Goal: Task Accomplishment & Management: Manage account settings

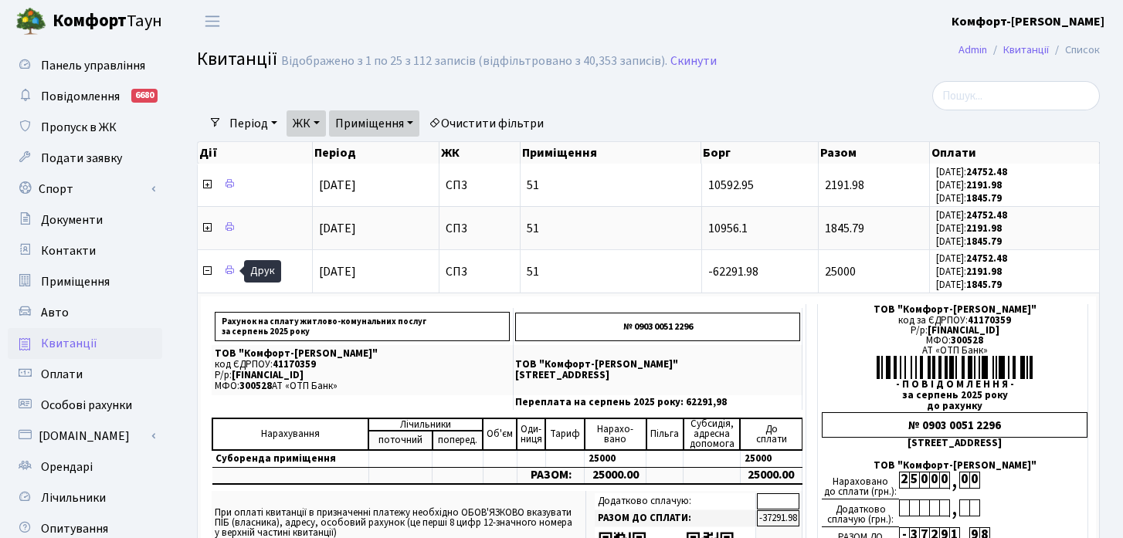
select select "25"
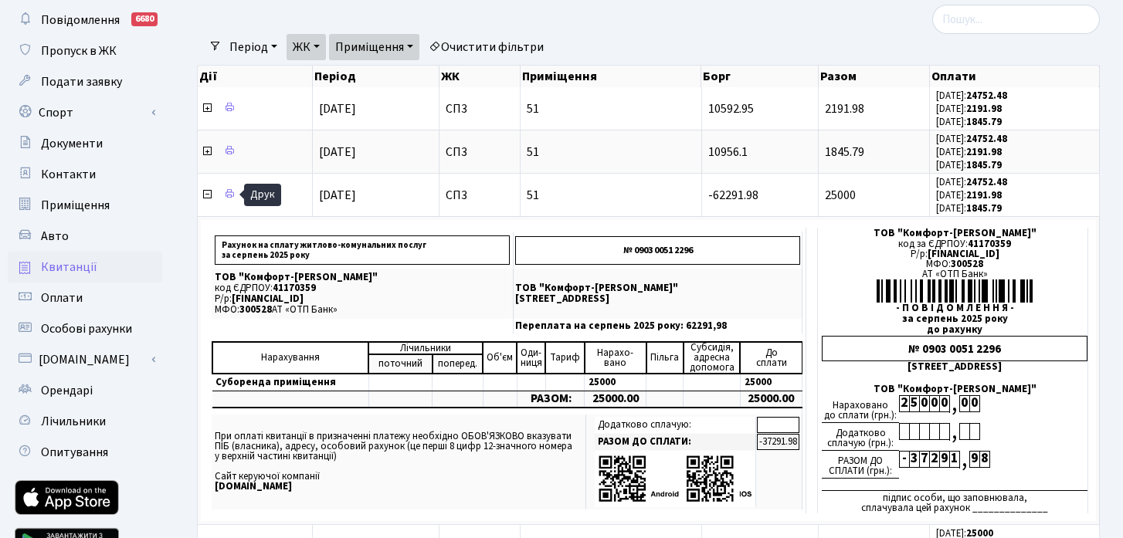
click at [534, 47] on link "Очистити фільтри" at bounding box center [485, 47] width 127 height 26
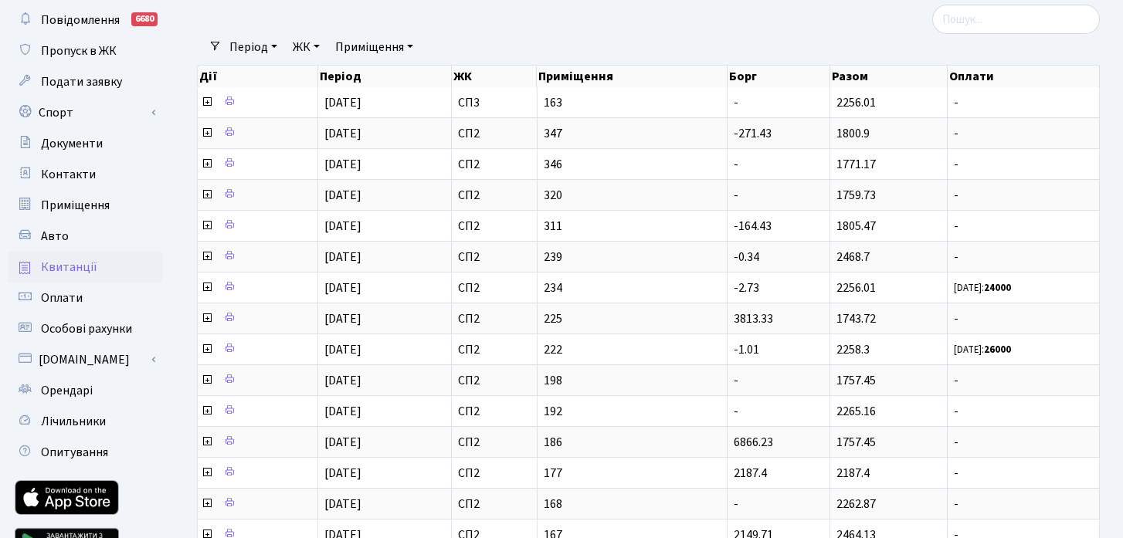
click at [304, 40] on link "ЖК" at bounding box center [306, 47] width 39 height 26
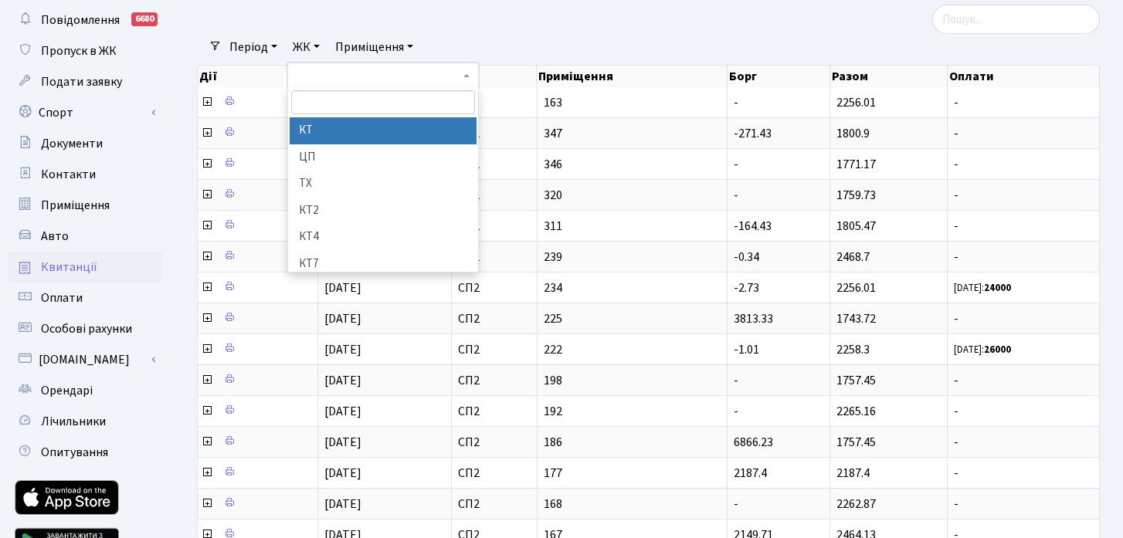
click at [340, 138] on li "КТ" at bounding box center [383, 130] width 187 height 27
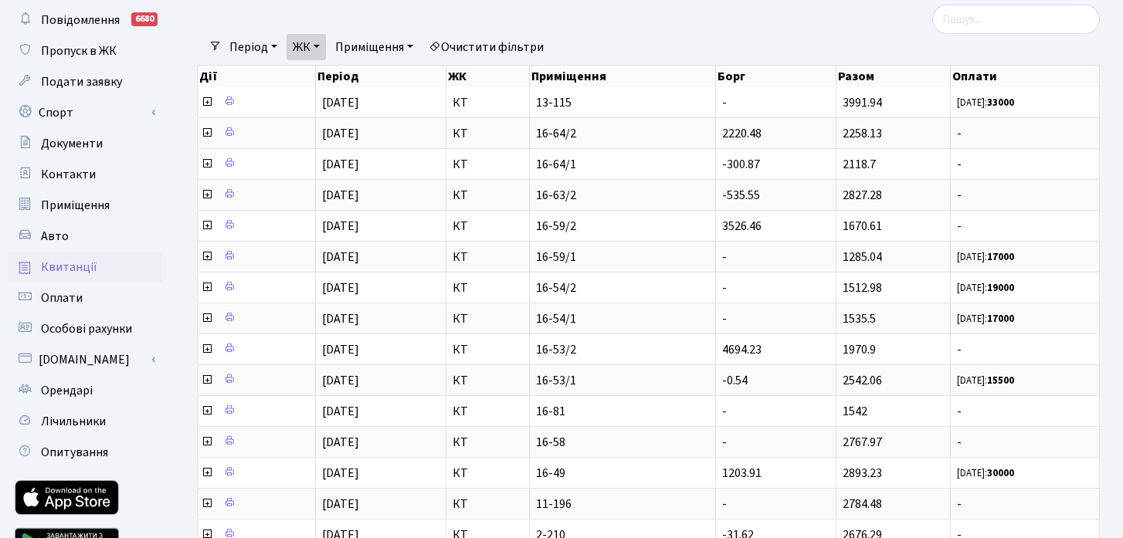
click at [387, 49] on link "Приміщення" at bounding box center [374, 47] width 90 height 26
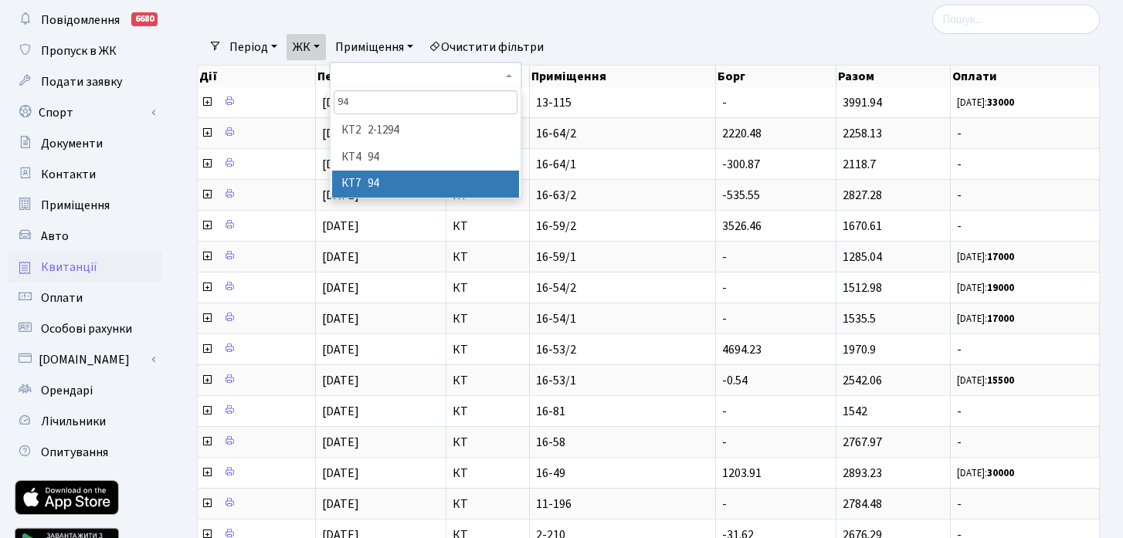
type input "94"
click at [436, 181] on li "КТ7 94" at bounding box center [425, 184] width 187 height 27
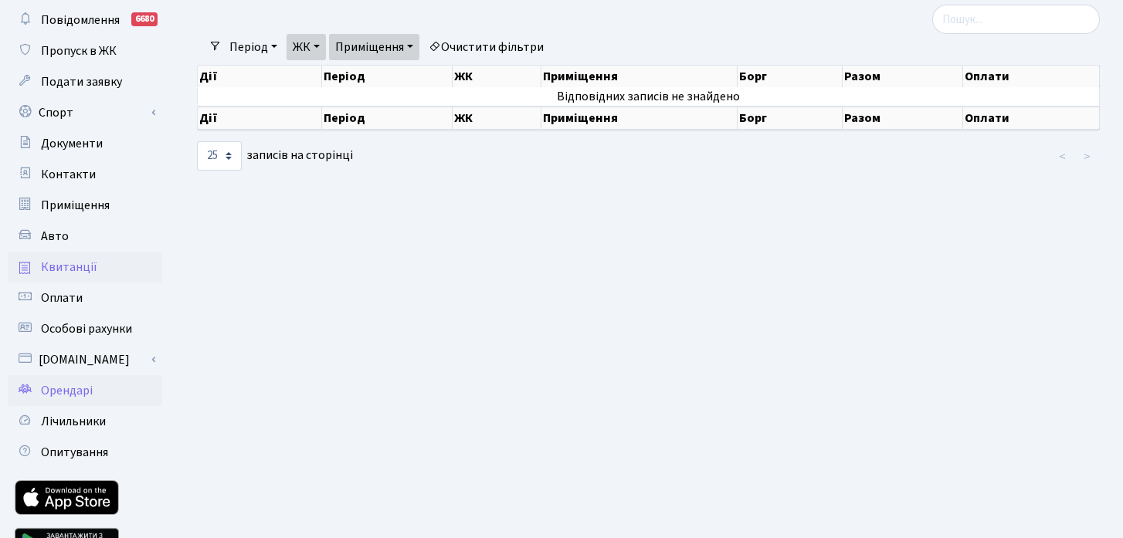
click at [83, 395] on span "Орендарі" at bounding box center [67, 390] width 52 height 17
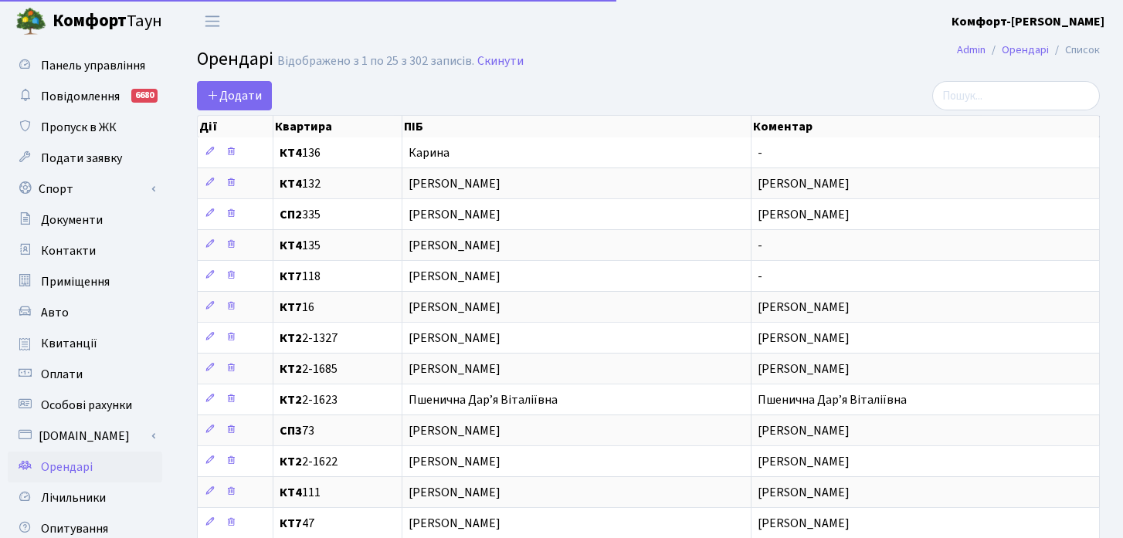
select select "25"
click at [1068, 93] on input "search" at bounding box center [1016, 95] width 168 height 29
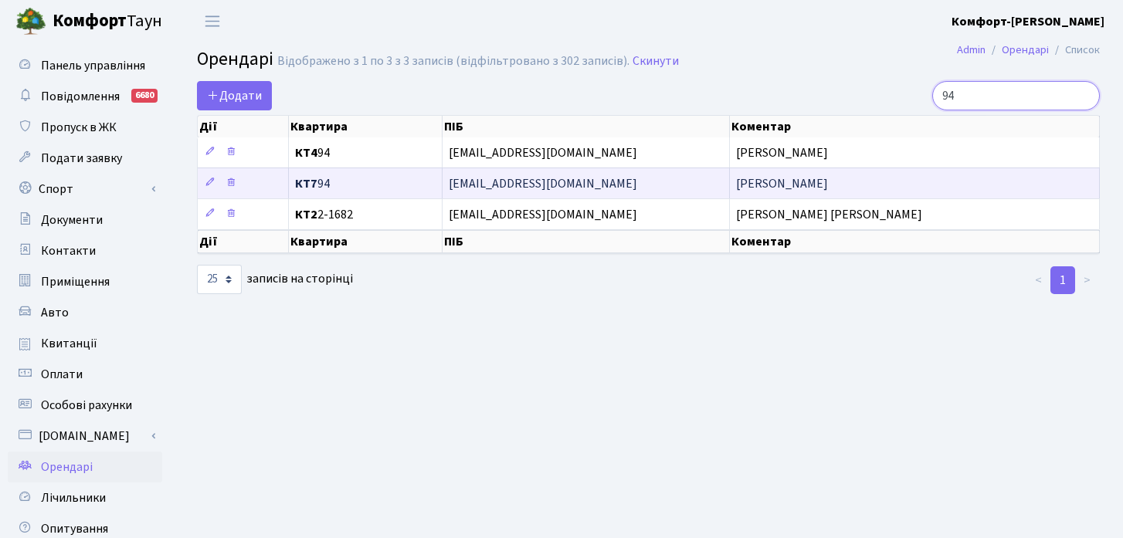
type input "94"
click at [748, 181] on span "Красильникова Ірина Вікторівна" at bounding box center [782, 183] width 92 height 17
click at [541, 188] on span "Krasylnykovai@gmail.com" at bounding box center [586, 184] width 274 height 12
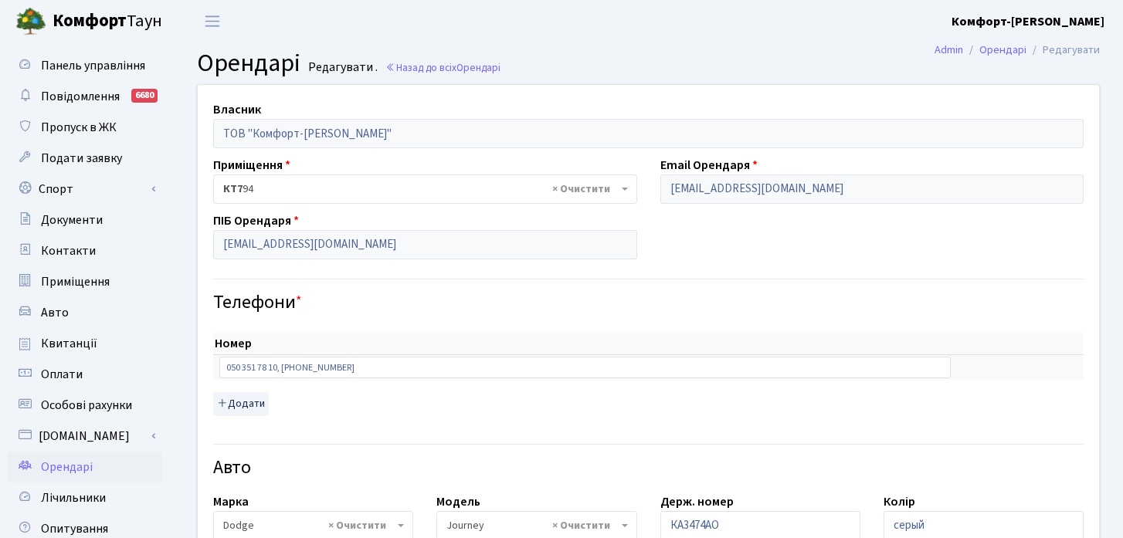
select select "587"
click at [86, 351] on span "Квитанції" at bounding box center [69, 343] width 56 height 17
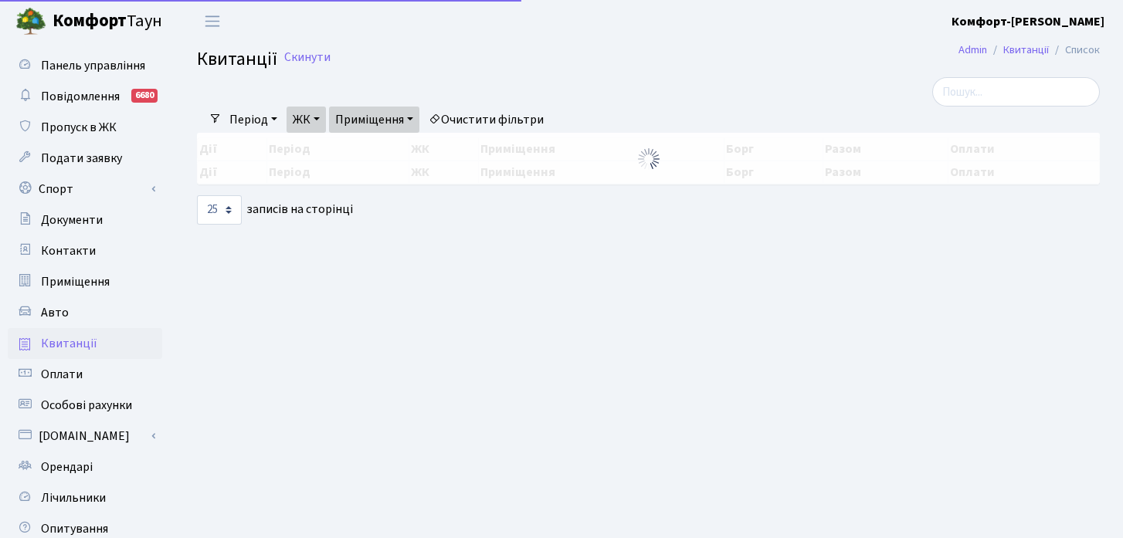
select select "25"
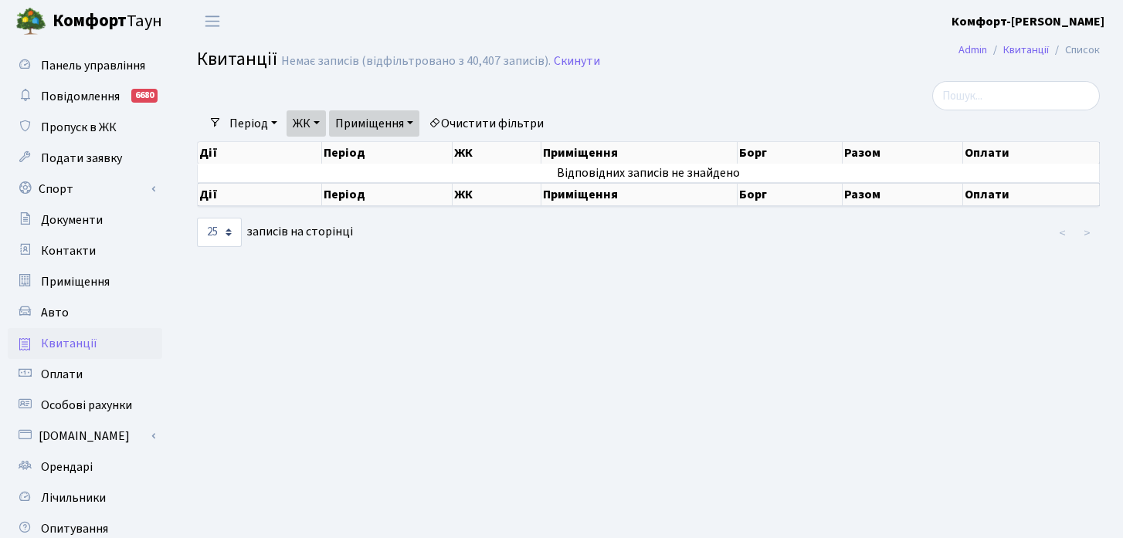
click at [412, 126] on link "Приміщення" at bounding box center [374, 123] width 90 height 26
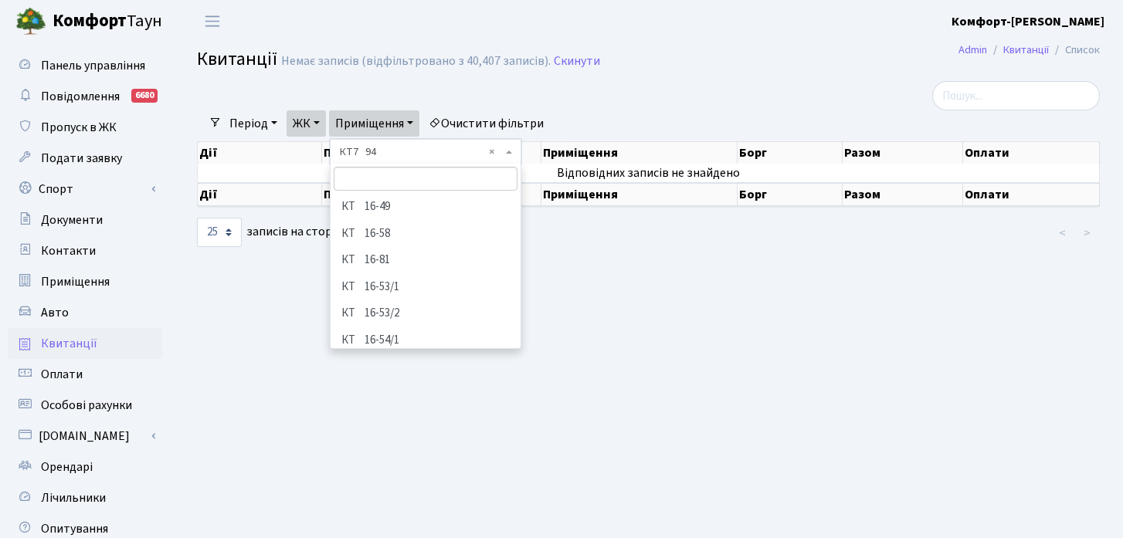
scroll to position [5089, 0]
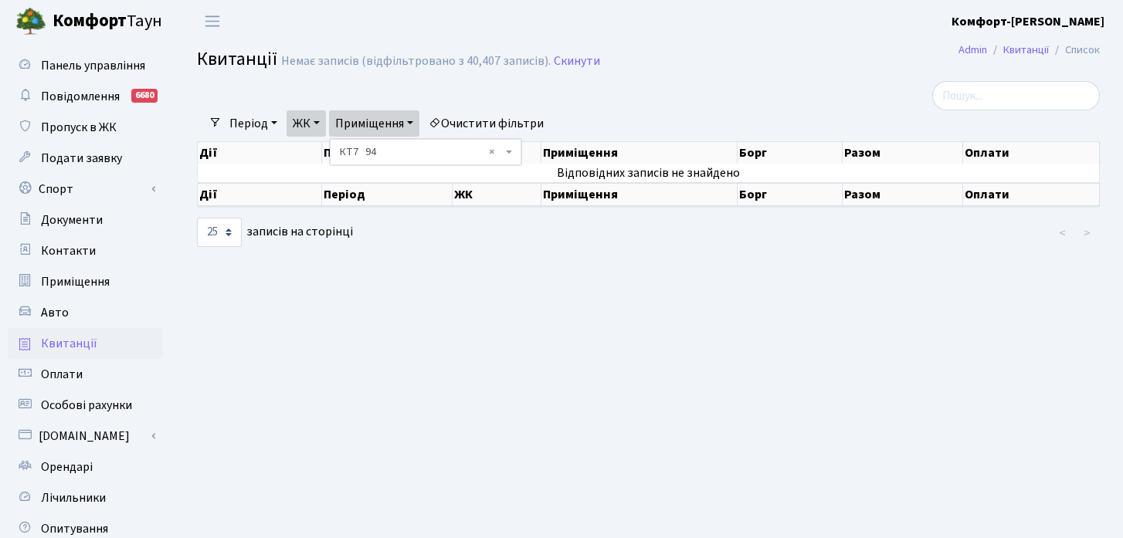
click at [397, 154] on span "× КТ7 94" at bounding box center [421, 151] width 162 height 15
click at [397, 126] on link "Приміщення" at bounding box center [374, 123] width 90 height 26
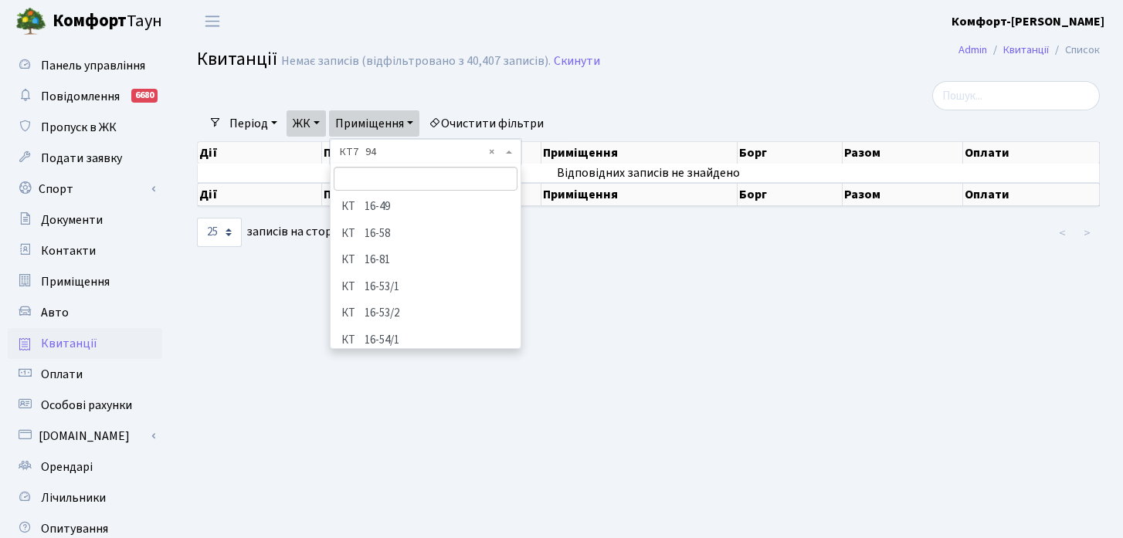
scroll to position [5116, 0]
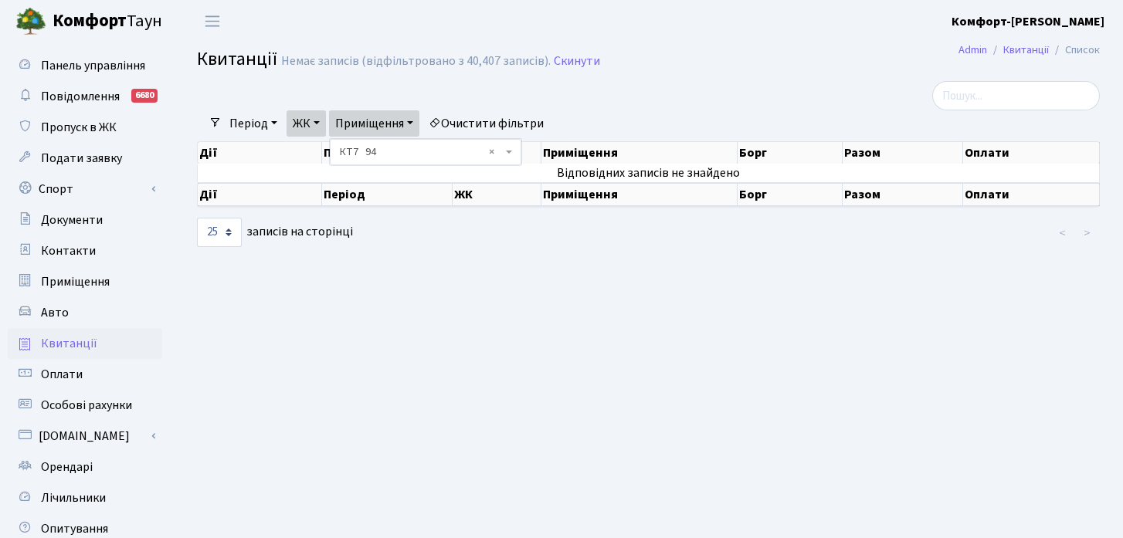
click at [271, 439] on main "[PERSON_NAME] Список [PERSON_NAME] записів (відфільтровано з 40,407 записів). С…" at bounding box center [648, 349] width 949 height 614
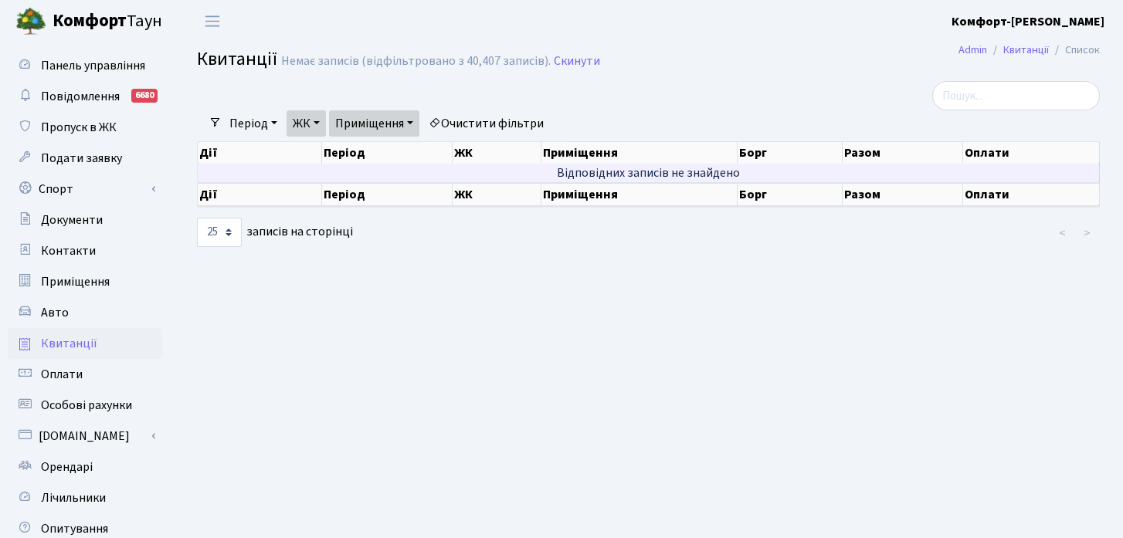
click at [599, 169] on td "Відповідних записів не знайдено" at bounding box center [649, 173] width 902 height 19
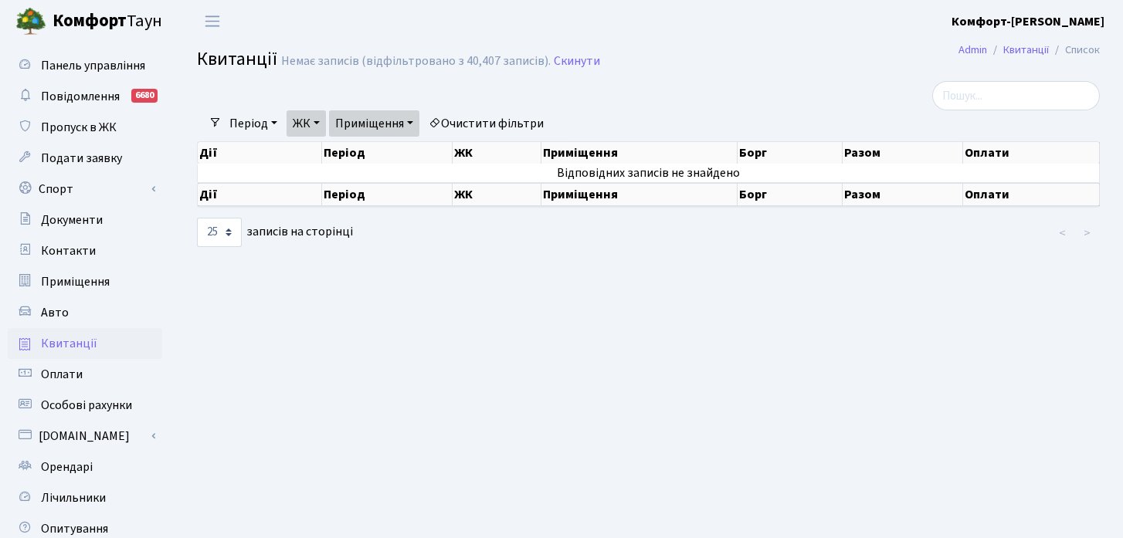
click at [518, 125] on link "Очистити фільтри" at bounding box center [485, 123] width 127 height 26
select select
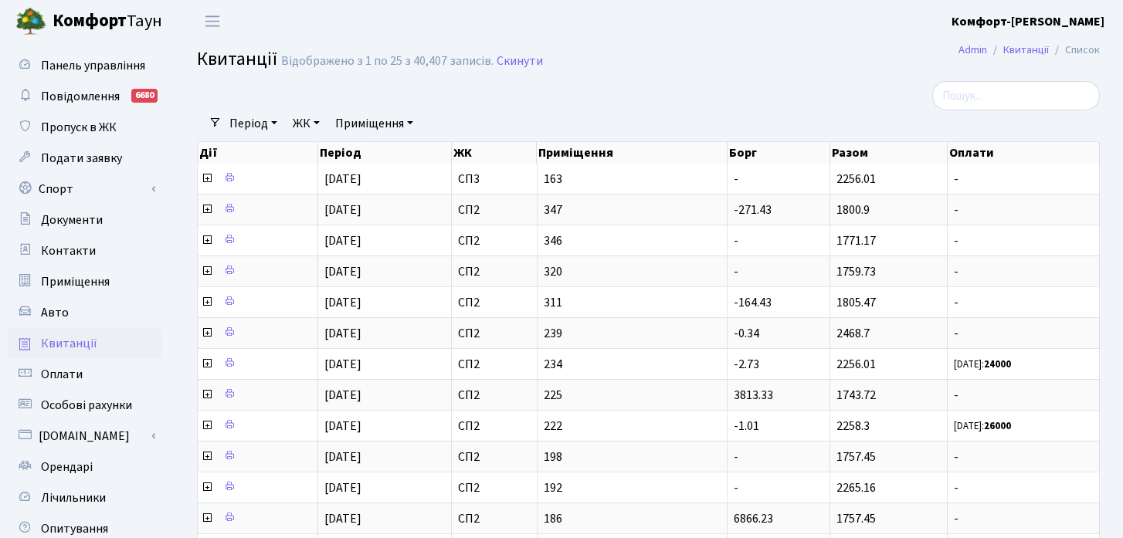
click at [372, 119] on link "Приміщення" at bounding box center [374, 123] width 90 height 26
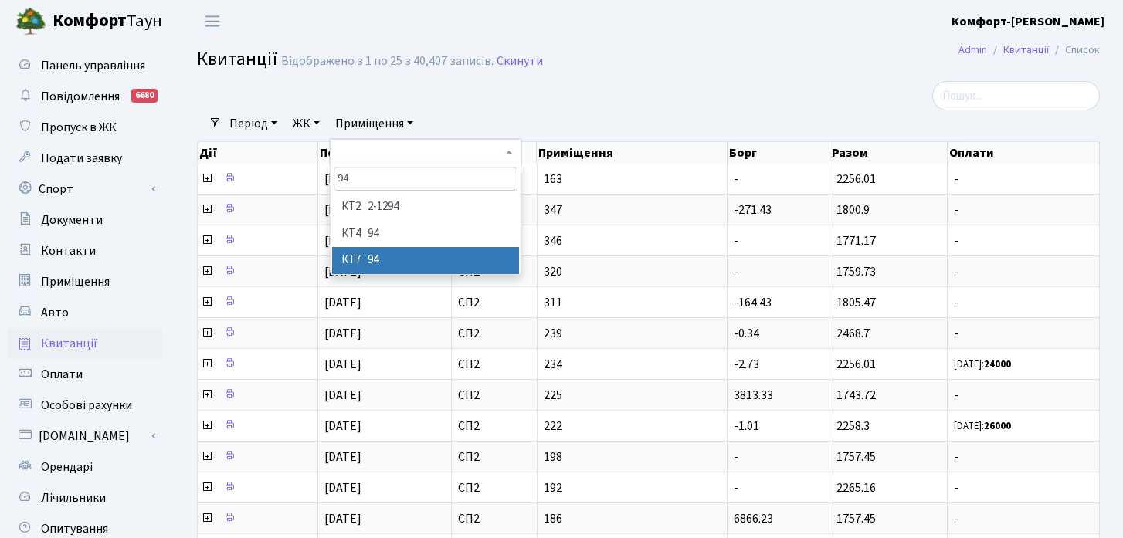
type input "94"
click at [375, 263] on li "КТ7 94" at bounding box center [425, 260] width 187 height 27
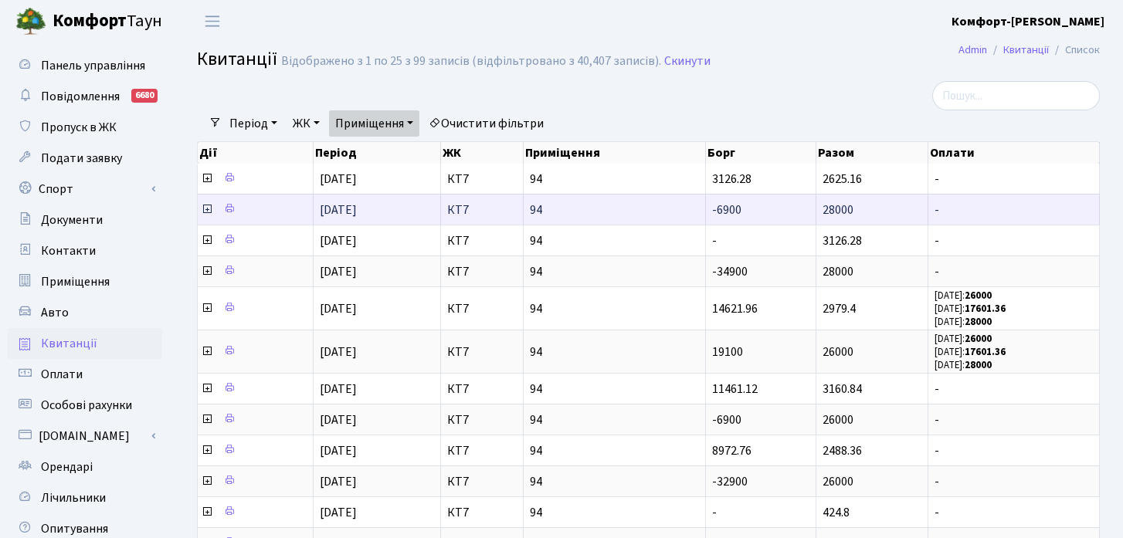
click at [209, 209] on icon at bounding box center [207, 209] width 12 height 12
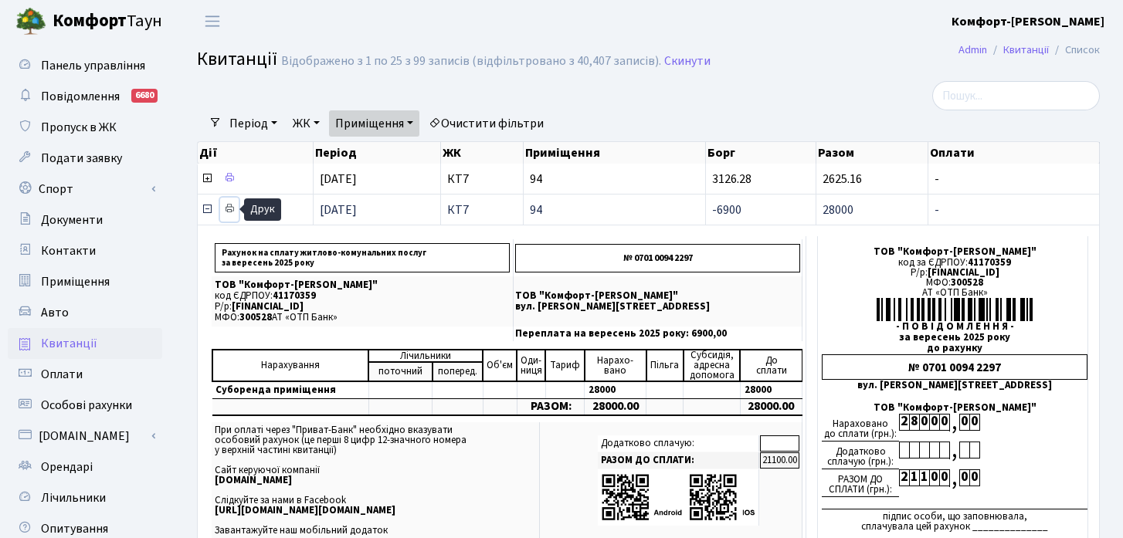
click at [230, 209] on icon at bounding box center [229, 208] width 11 height 11
click at [207, 209] on icon at bounding box center [207, 209] width 12 height 12
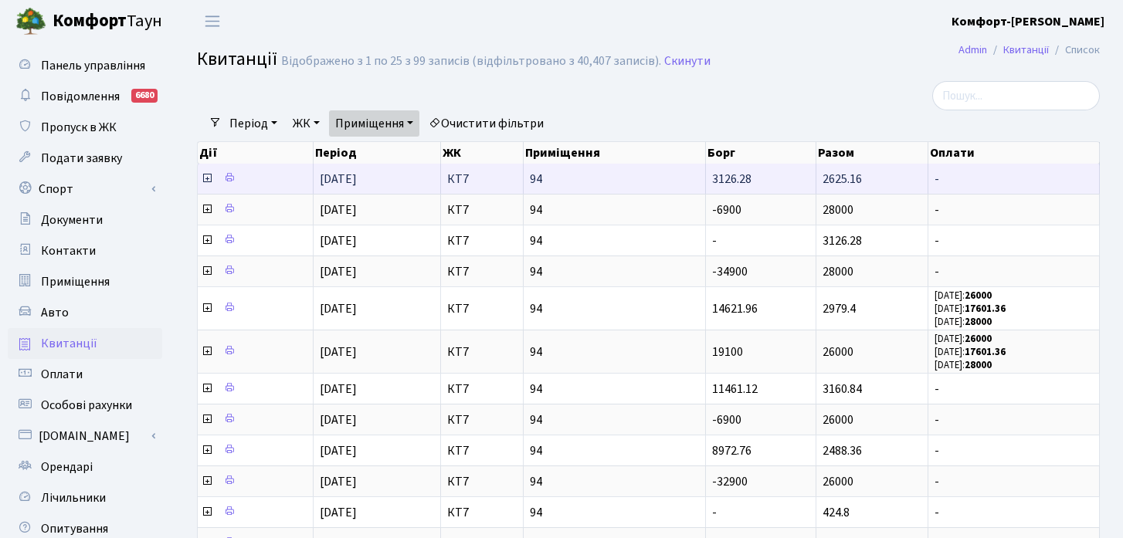
click at [208, 182] on icon at bounding box center [207, 178] width 12 height 12
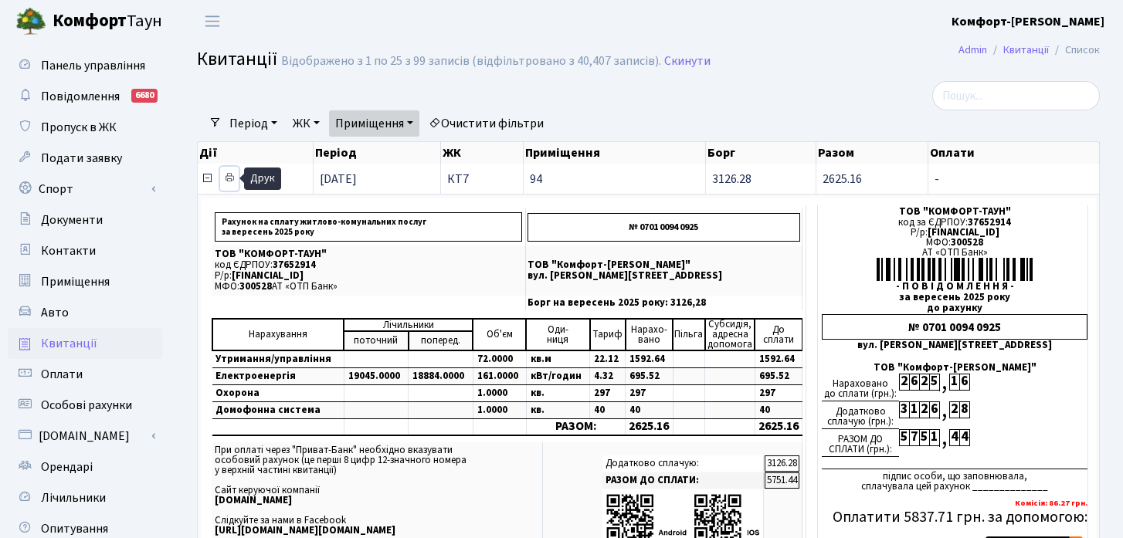
click at [229, 181] on icon at bounding box center [229, 177] width 11 height 11
